Goal: Task Accomplishment & Management: Use online tool/utility

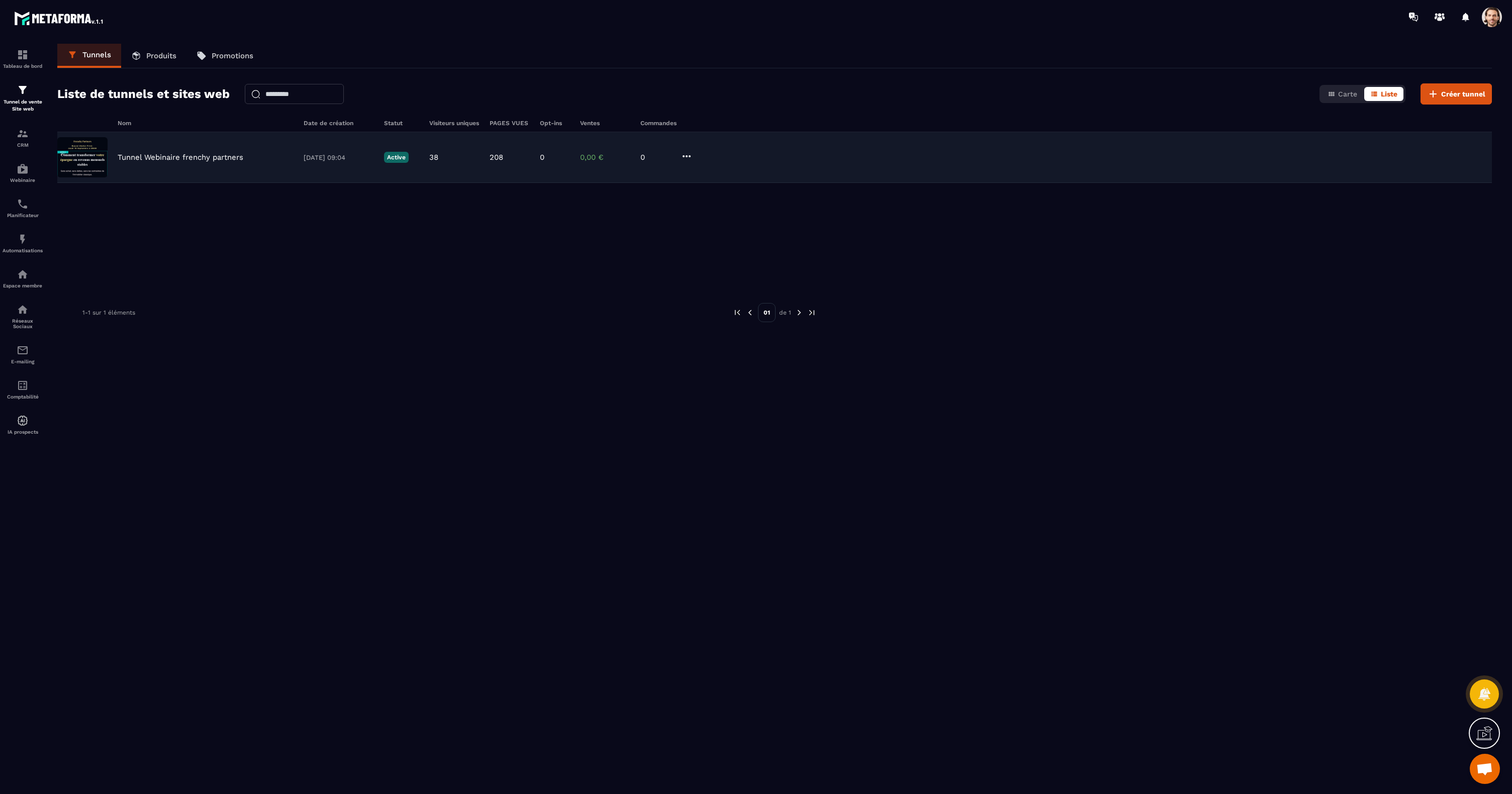
click at [187, 160] on p "Tunnel Webinaire frenchy partners" at bounding box center [180, 157] width 125 height 9
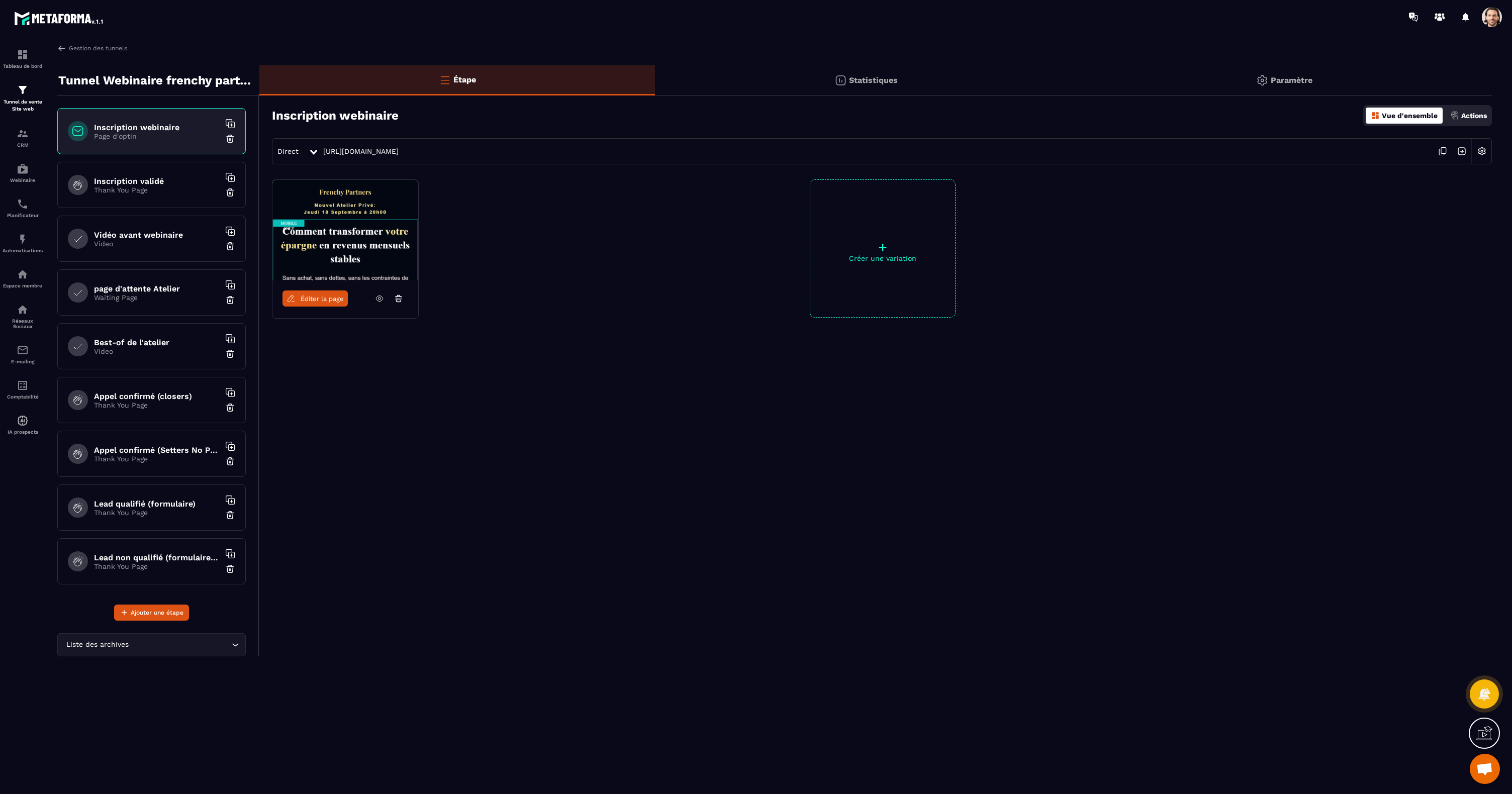
click at [315, 298] on span "Éditer la page" at bounding box center [323, 298] width 43 height 7
